Goal: Complete application form

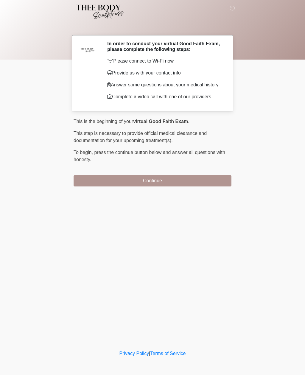
click at [168, 184] on button "Continue" at bounding box center [153, 180] width 158 height 11
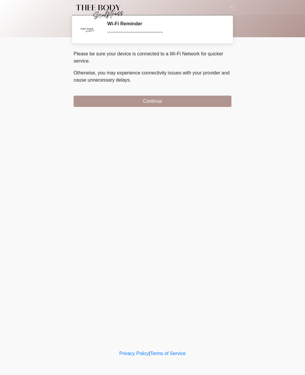
click at [216, 100] on button "Continue" at bounding box center [153, 101] width 158 height 11
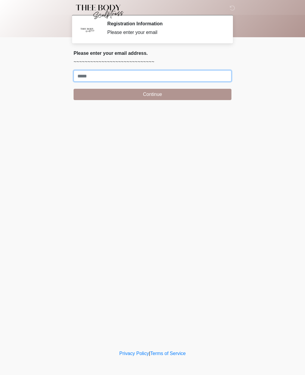
click at [198, 79] on input "Where should we email your treatment plan?" at bounding box center [153, 75] width 158 height 11
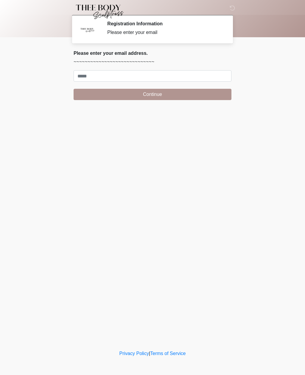
click at [228, 179] on div "‎ ‎ ‎ ‎ Registration Information Please enter your email Please connect to Wi-F…" at bounding box center [152, 174] width 179 height 337
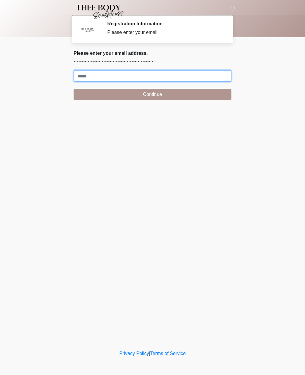
click at [214, 74] on input "Where should we email your treatment plan?" at bounding box center [153, 75] width 158 height 11
type input "**********"
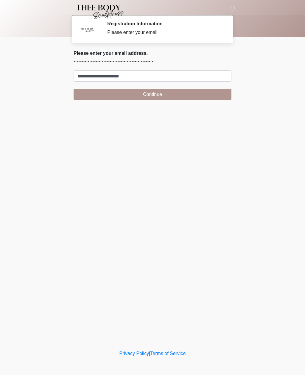
click at [213, 97] on button "Continue" at bounding box center [153, 94] width 158 height 11
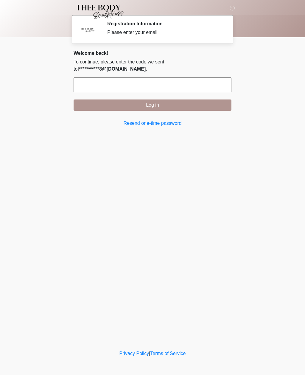
click at [207, 85] on input "text" at bounding box center [153, 84] width 158 height 15
type input "******"
click at [190, 110] on button "Log in" at bounding box center [153, 104] width 158 height 11
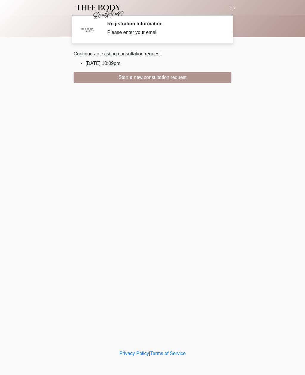
click at [206, 78] on button "Start a new consultation request" at bounding box center [153, 77] width 158 height 11
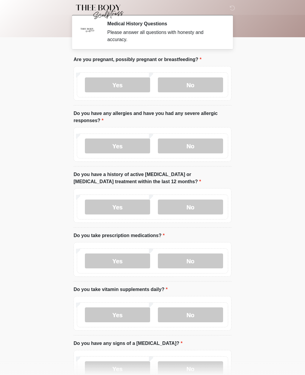
click at [199, 84] on label "No" at bounding box center [190, 84] width 65 height 15
click at [200, 152] on label "No" at bounding box center [190, 145] width 65 height 15
click at [210, 205] on label "No" at bounding box center [190, 206] width 65 height 15
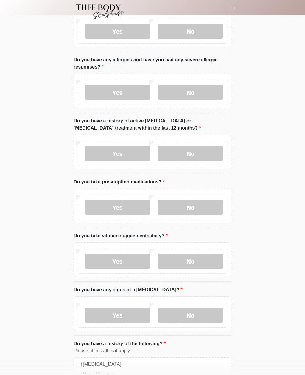
scroll to position [54, 0]
click at [200, 207] on label "No" at bounding box center [190, 207] width 65 height 15
click at [201, 263] on label "No" at bounding box center [190, 261] width 65 height 15
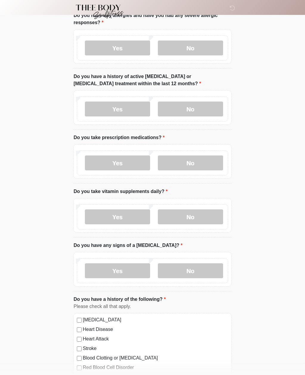
click at [199, 274] on label "No" at bounding box center [190, 270] width 65 height 15
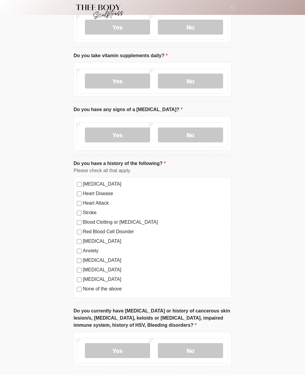
scroll to position [240, 0]
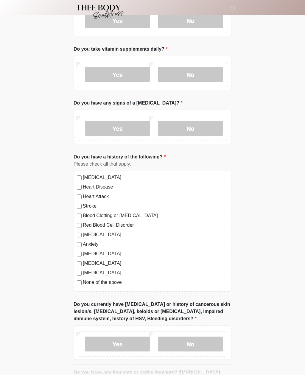
click at [109, 284] on label "None of the above" at bounding box center [155, 282] width 145 height 7
click at [206, 340] on label "No" at bounding box center [190, 343] width 65 height 15
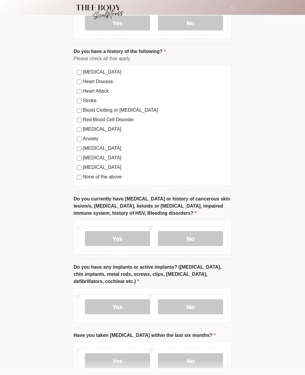
scroll to position [351, 0]
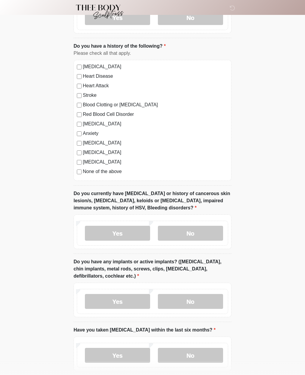
click at [201, 307] on label "No" at bounding box center [190, 301] width 65 height 15
click at [206, 352] on label "No" at bounding box center [190, 355] width 65 height 15
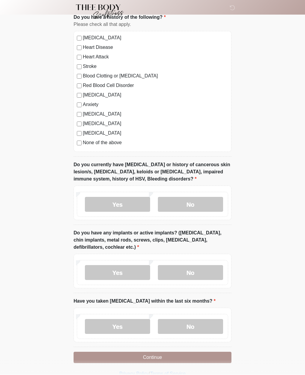
click at [202, 352] on button "Continue" at bounding box center [153, 357] width 158 height 11
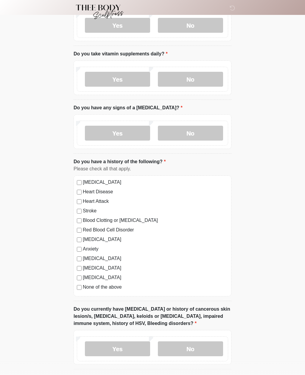
scroll to position [0, 0]
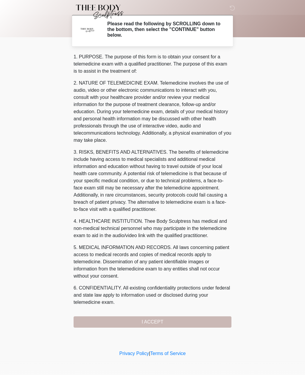
click at [180, 325] on div "1. PURPOSE. The purpose of this form is to obtain your consent for a telemedici…" at bounding box center [153, 190] width 158 height 274
click at [196, 320] on div "1. PURPOSE. The purpose of this form is to obtain your consent for a telemedici…" at bounding box center [153, 190] width 158 height 274
click at [204, 325] on div "1. PURPOSE. The purpose of this form is to obtain your consent for a telemedici…" at bounding box center [153, 190] width 158 height 274
click at [201, 321] on div "1. PURPOSE. The purpose of this form is to obtain your consent for a telemedici…" at bounding box center [153, 190] width 158 height 274
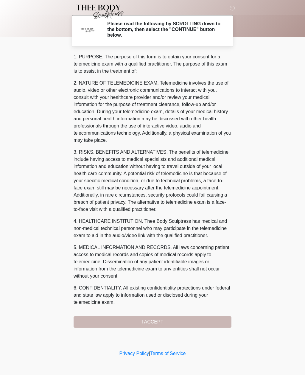
click at [170, 313] on div "1. PURPOSE. The purpose of this form is to obtain your consent for a telemedici…" at bounding box center [153, 190] width 158 height 274
click at [160, 318] on div "1. PURPOSE. The purpose of this form is to obtain your consent for a telemedici…" at bounding box center [153, 190] width 158 height 274
click at [198, 324] on div "1. PURPOSE. The purpose of this form is to obtain your consent for a telemedici…" at bounding box center [153, 190] width 158 height 274
click at [198, 317] on div "1. PURPOSE. The purpose of this form is to obtain your consent for a telemedici…" at bounding box center [153, 190] width 158 height 274
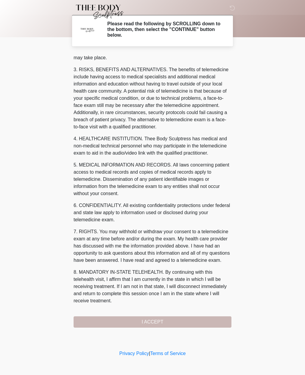
click at [186, 323] on div "1. PURPOSE. The purpose of this form is to obtain your consent for a telemedici…" at bounding box center [153, 190] width 158 height 274
click at [186, 323] on button "I ACCEPT" at bounding box center [153, 321] width 158 height 11
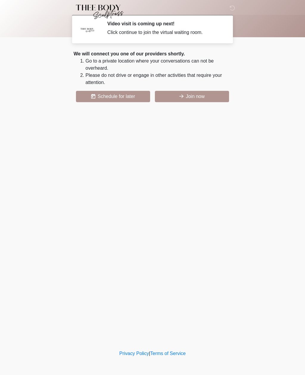
click at [206, 98] on button "Join now" at bounding box center [192, 96] width 74 height 11
